Goal: Information Seeking & Learning: Learn about a topic

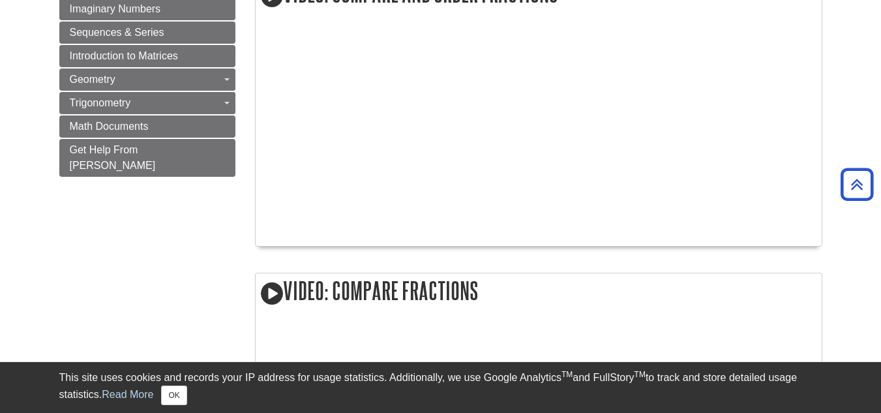
scroll to position [1370, 0]
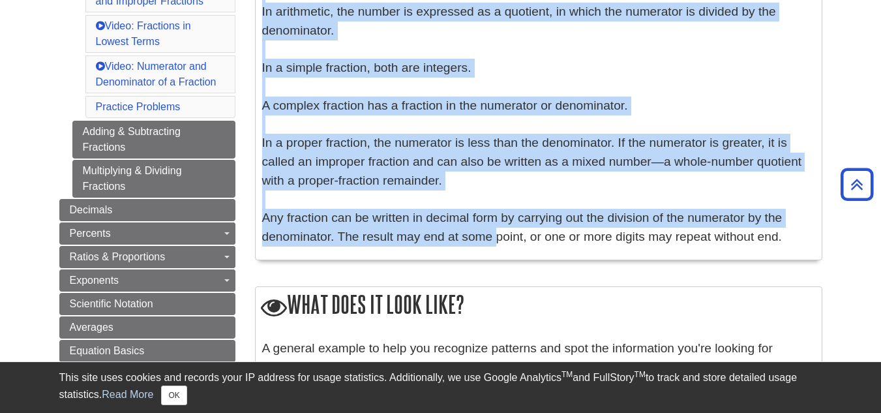
scroll to position [522, 0]
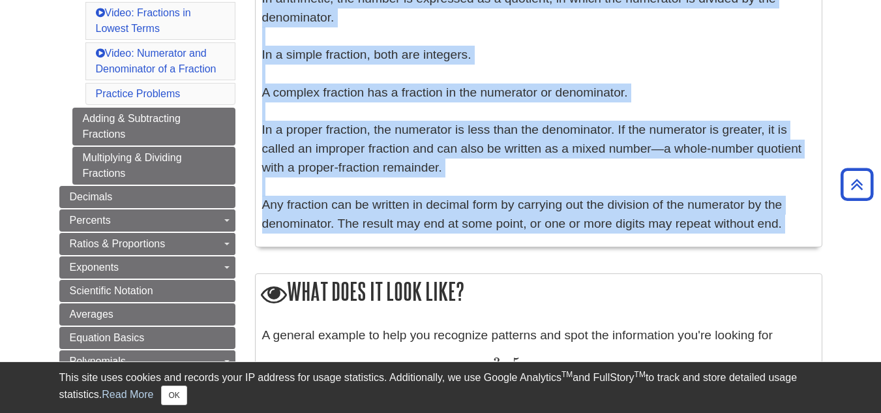
drag, startPoint x: 266, startPoint y: 192, endPoint x: 731, endPoint y: 258, distance: 469.1
copy div "rational number expressed in in-line notation form a / b a / b or traditional "…"
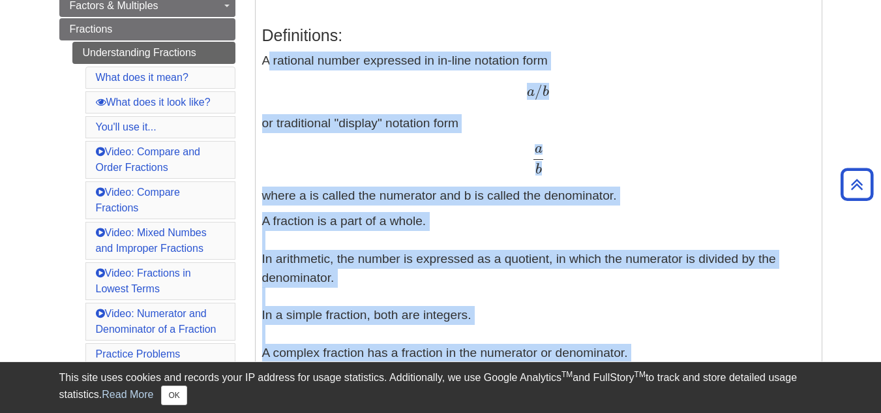
scroll to position [261, 0]
click at [714, 162] on div "a b a b" at bounding box center [538, 160] width 553 height 29
click at [694, 162] on div "a b a b" at bounding box center [538, 160] width 553 height 29
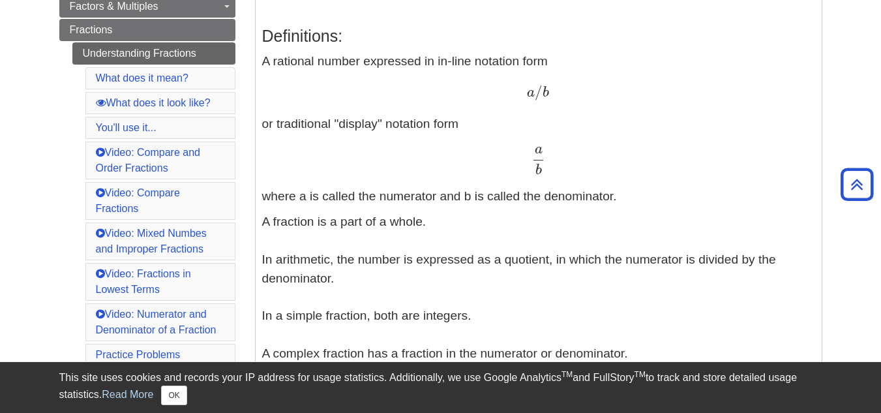
click at [694, 162] on div "a b a b" at bounding box center [538, 160] width 553 height 29
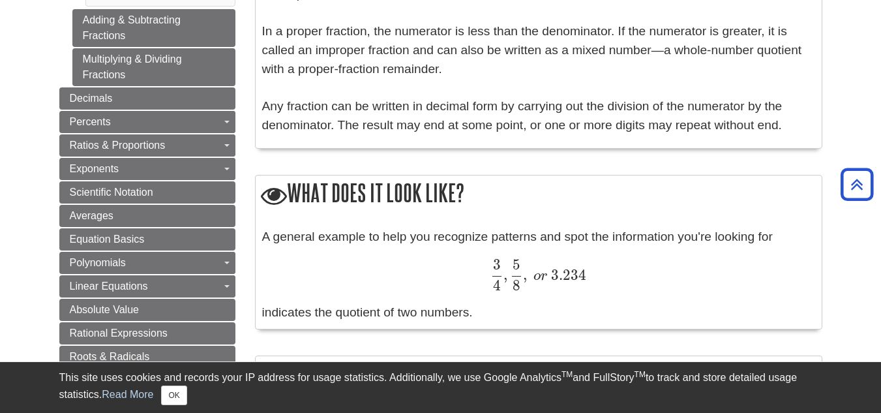
scroll to position [652, 0]
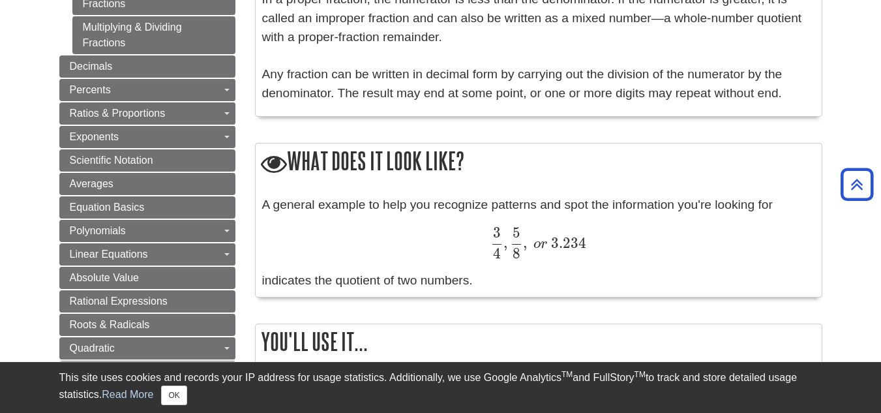
drag, startPoint x: 265, startPoint y: 203, endPoint x: 590, endPoint y: 249, distance: 328.0
click at [723, 282] on div "A general example to help you recognize patterns and spot the information you'r…" at bounding box center [538, 243] width 553 height 95
copy div "A general example to help you recognize patterns and spot the information you'r…"
click at [611, 285] on div "A general example to help you recognize patterns and spot the information you'r…" at bounding box center [538, 243] width 553 height 95
